Goal: Task Accomplishment & Management: Manage account settings

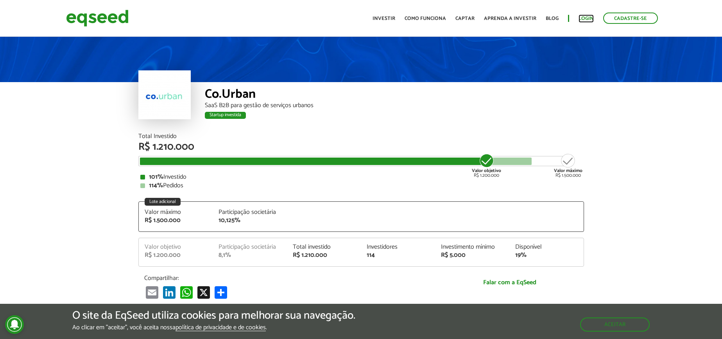
click at [579, 18] on link "Login" at bounding box center [586, 18] width 15 height 5
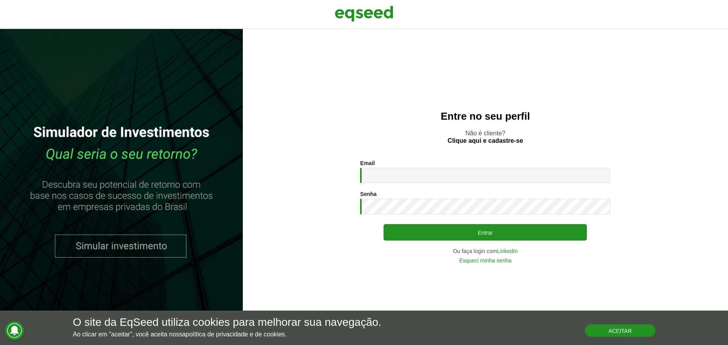
click at [620, 329] on button "Aceitar" at bounding box center [620, 330] width 70 height 13
